Goal: Navigation & Orientation: Understand site structure

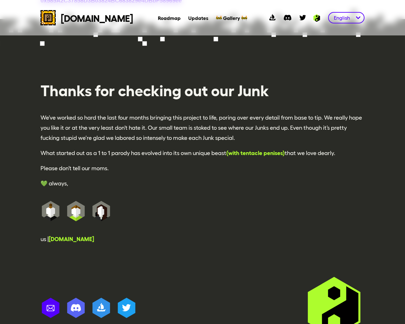
scroll to position [1443, 0]
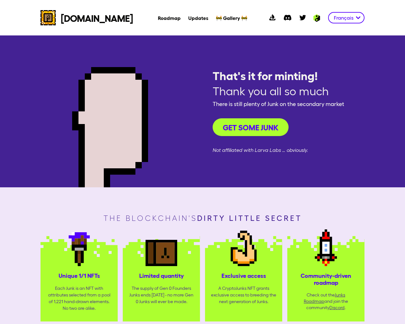
select select "en"
